Goal: Navigation & Orientation: Find specific page/section

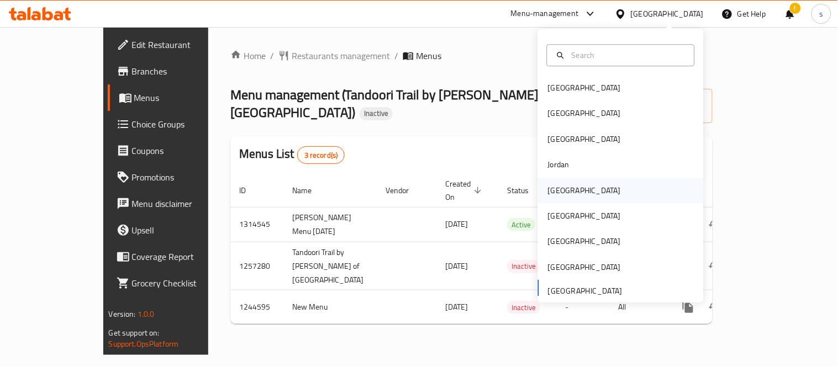
click at [549, 191] on div "[GEOGRAPHIC_DATA]" at bounding box center [584, 191] width 73 height 12
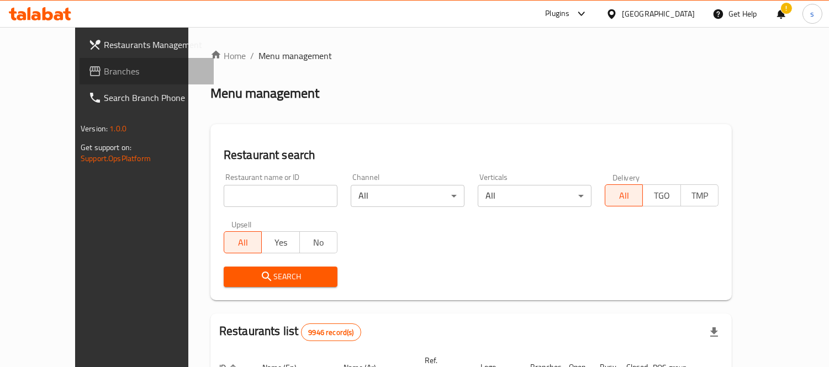
click at [104, 68] on span "Branches" at bounding box center [154, 71] width 101 height 13
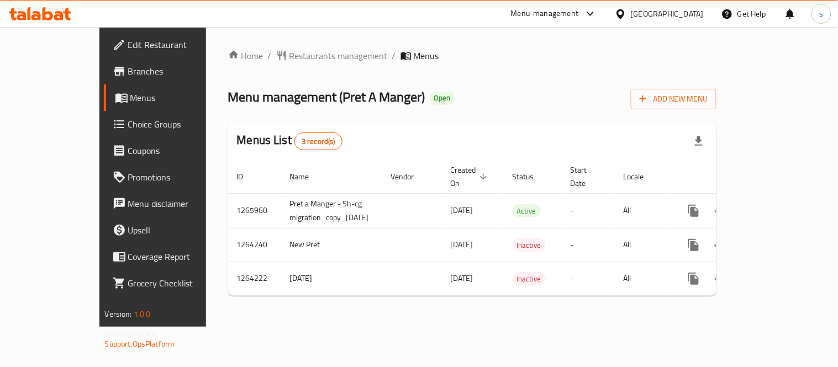
click at [687, 11] on div "[GEOGRAPHIC_DATA]" at bounding box center [667, 14] width 73 height 12
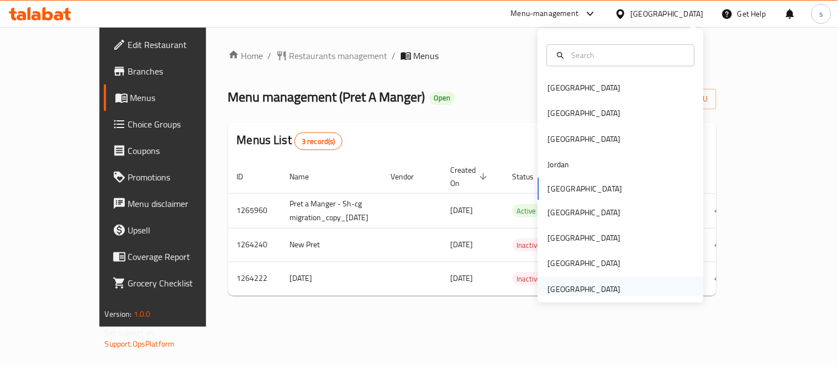
click at [592, 283] on div "[GEOGRAPHIC_DATA]" at bounding box center [584, 289] width 73 height 12
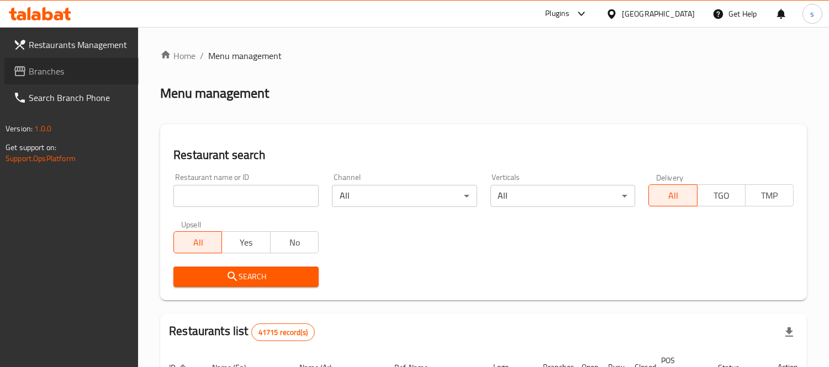
click at [57, 72] on span "Branches" at bounding box center [79, 71] width 101 height 13
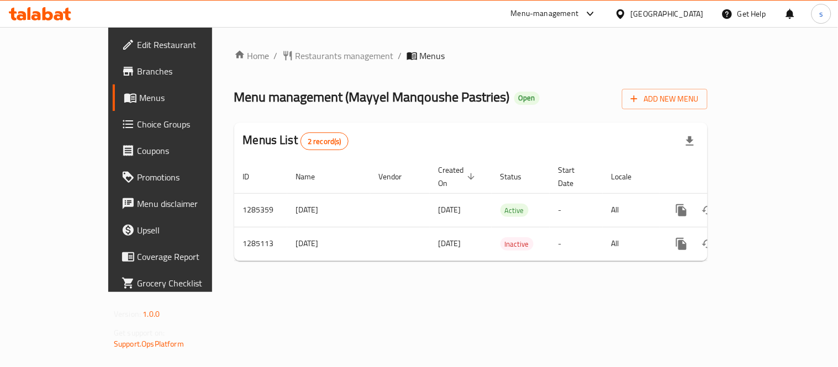
click at [632, 17] on div "[GEOGRAPHIC_DATA]" at bounding box center [667, 14] width 73 height 12
click at [491, 39] on div "Home / Restaurants management / Menus Menu management ( Mayyel Manqoushe Pastri…" at bounding box center [471, 159] width 518 height 265
click at [528, 15] on div "Menu-management" at bounding box center [545, 13] width 68 height 13
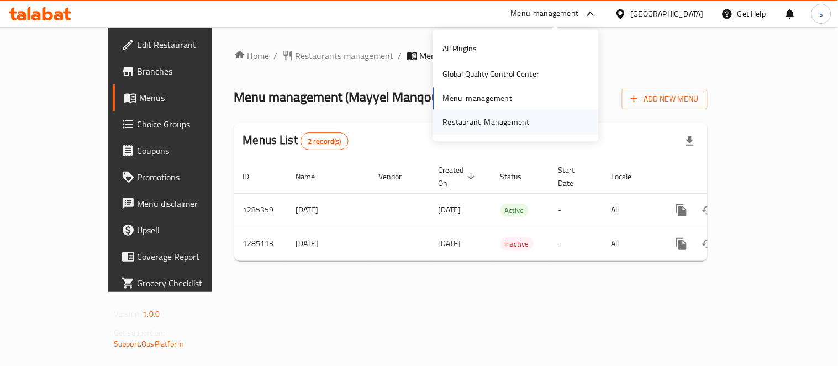
click at [482, 123] on div "Restaurant-Management" at bounding box center [486, 122] width 87 height 12
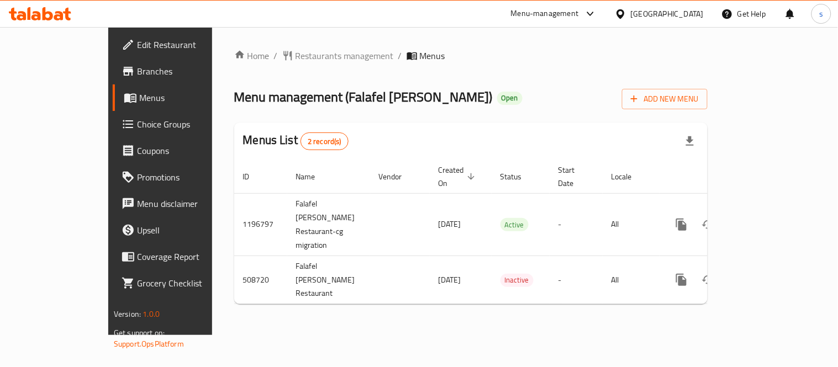
click at [643, 9] on div "[GEOGRAPHIC_DATA]" at bounding box center [667, 14] width 73 height 12
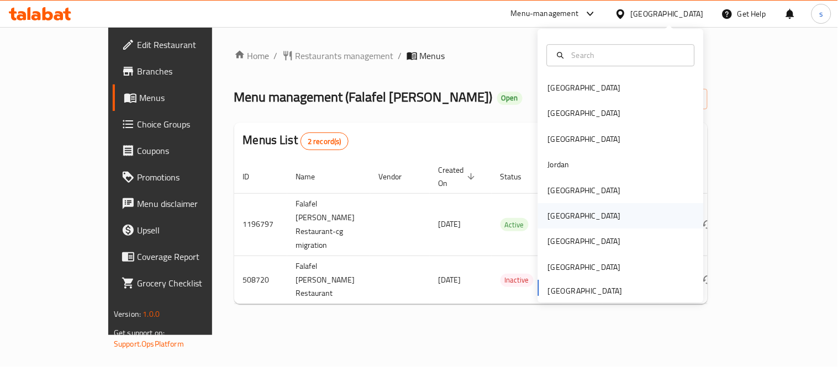
click at [548, 212] on div "[GEOGRAPHIC_DATA]" at bounding box center [584, 216] width 73 height 12
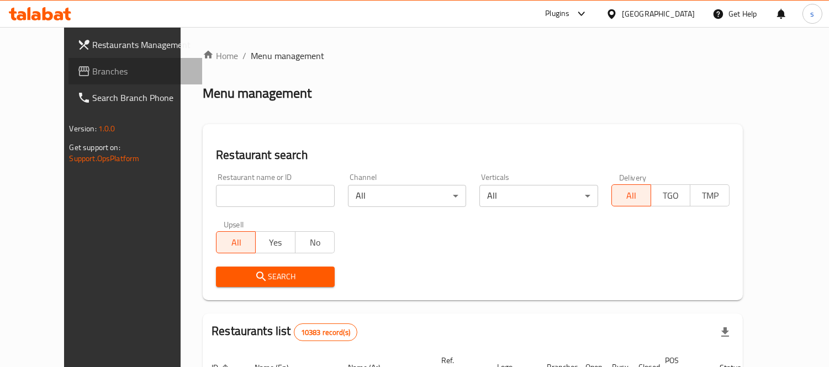
click at [93, 75] on span "Branches" at bounding box center [143, 71] width 101 height 13
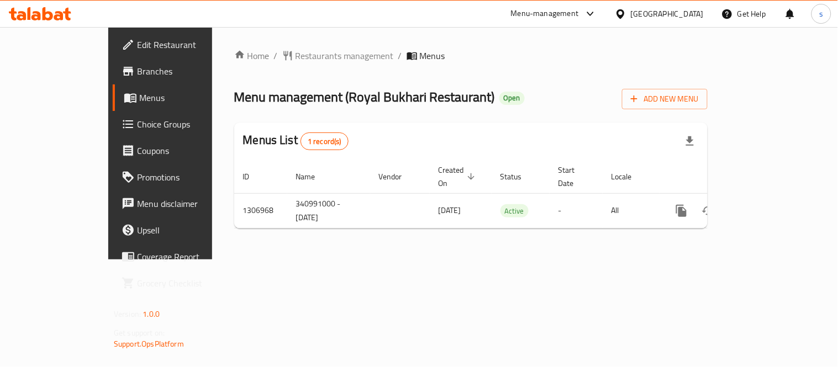
click at [627, 12] on icon at bounding box center [621, 14] width 12 height 12
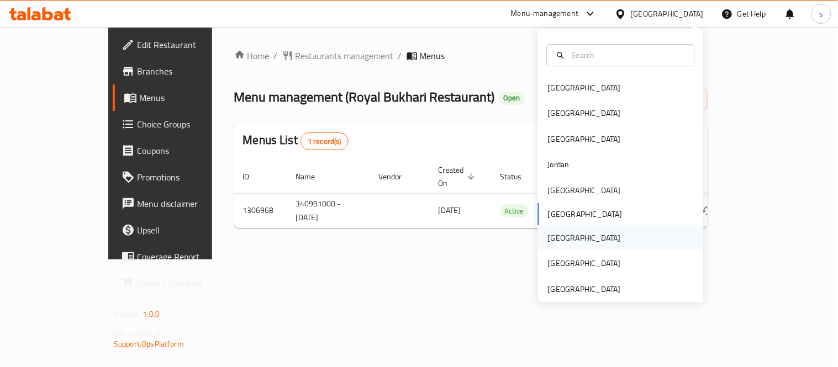
click at [548, 235] on div "[GEOGRAPHIC_DATA]" at bounding box center [584, 238] width 73 height 12
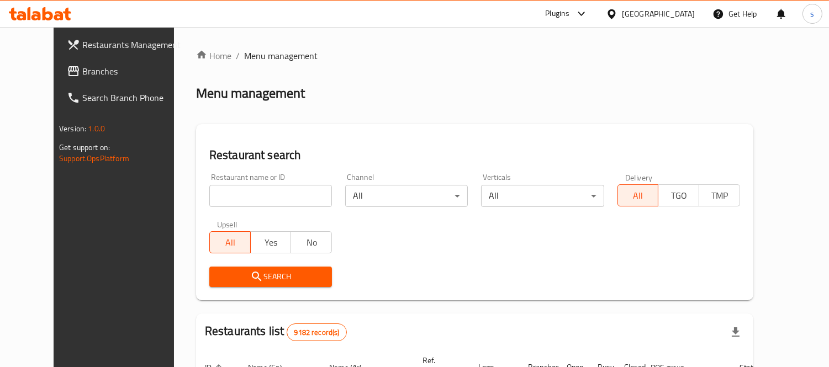
click at [82, 75] on span "Branches" at bounding box center [132, 71] width 101 height 13
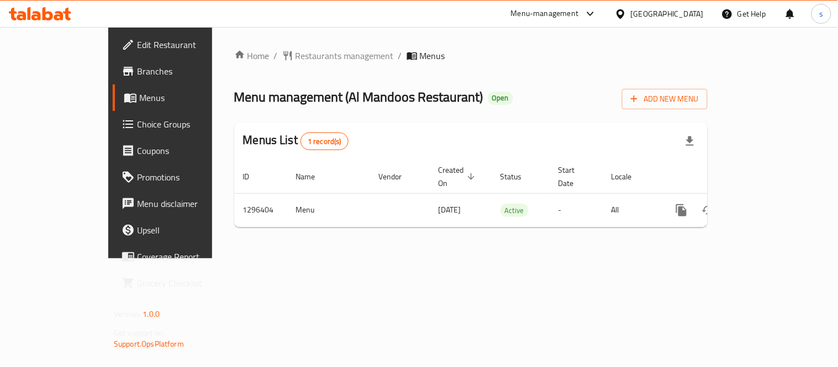
click at [686, 9] on div "[GEOGRAPHIC_DATA]" at bounding box center [667, 14] width 73 height 12
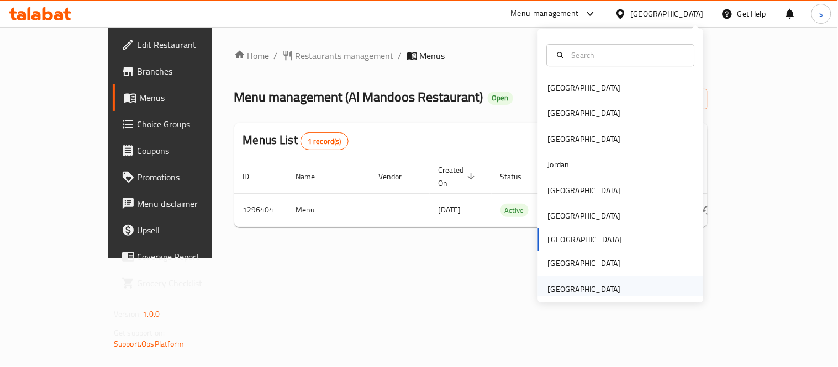
click at [586, 291] on div "[GEOGRAPHIC_DATA]" at bounding box center [584, 289] width 73 height 12
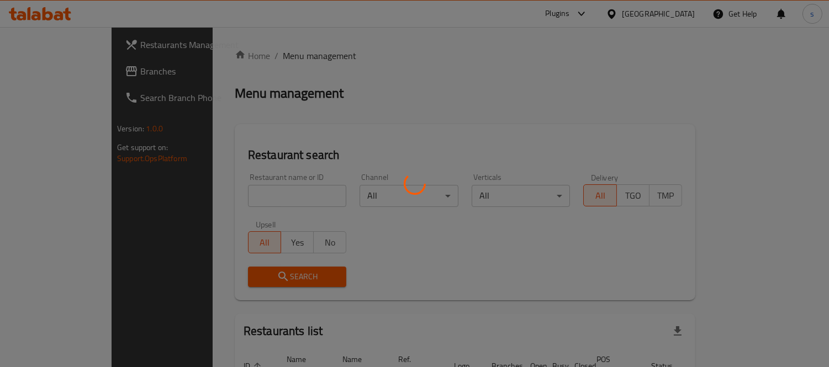
click at [76, 74] on div at bounding box center [414, 183] width 829 height 367
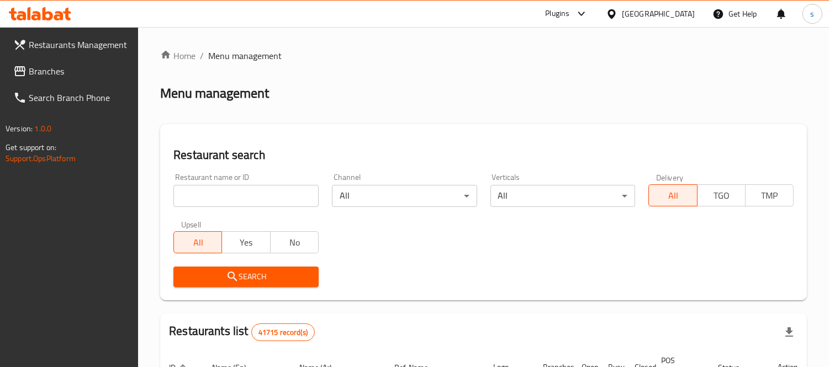
click at [76, 74] on span "Branches" at bounding box center [79, 71] width 101 height 13
